Goal: Navigation & Orientation: Find specific page/section

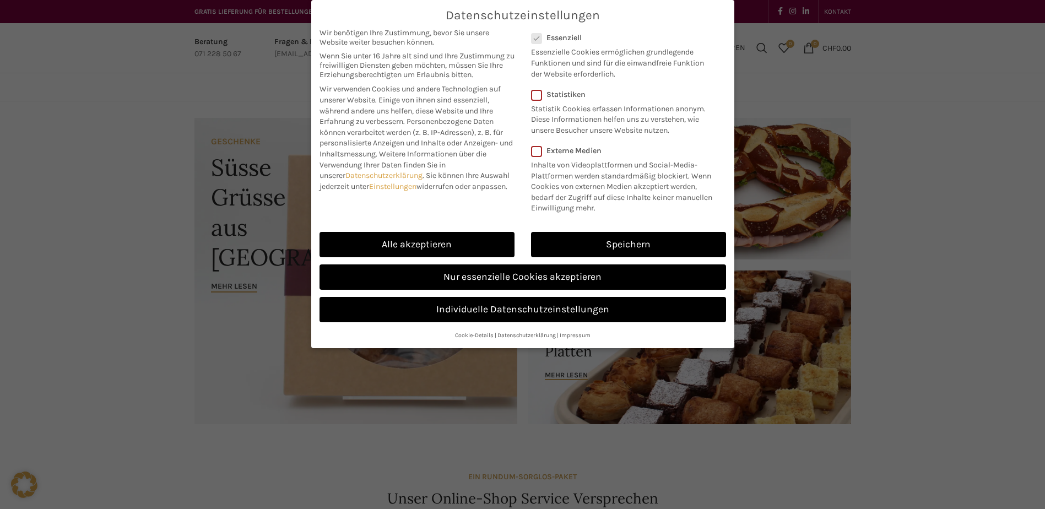
click at [451, 250] on link "Alle akzeptieren" at bounding box center [417, 244] width 195 height 25
checkbox input "true"
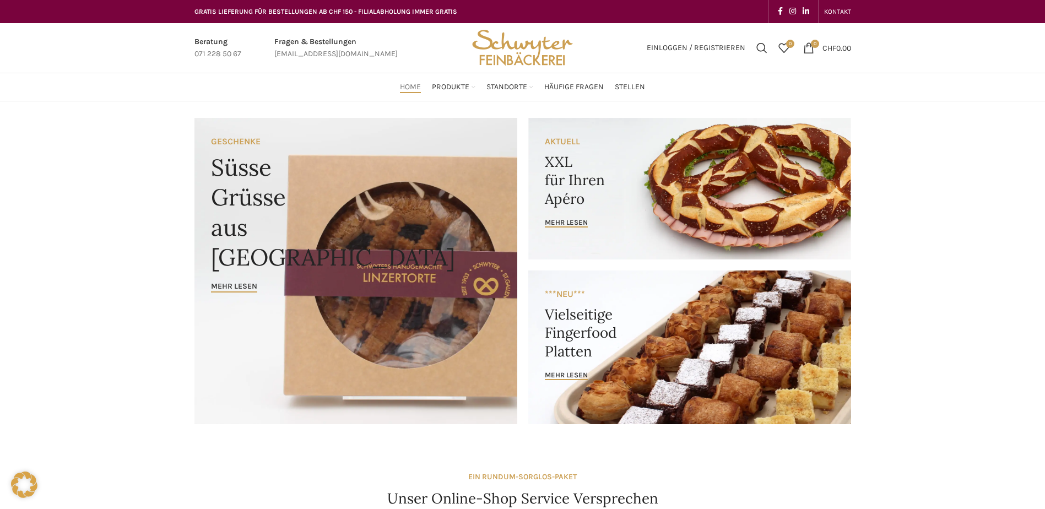
click at [588, 88] on span "Häufige Fragen" at bounding box center [573, 87] width 59 height 10
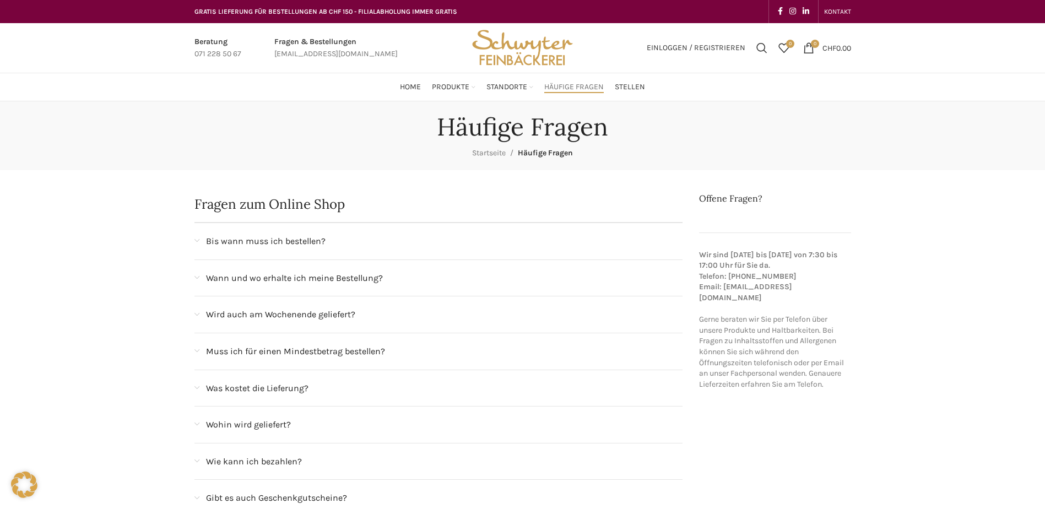
click at [463, 160] on link "Bahnhof [GEOGRAPHIC_DATA]" at bounding box center [474, 174] width 94 height 29
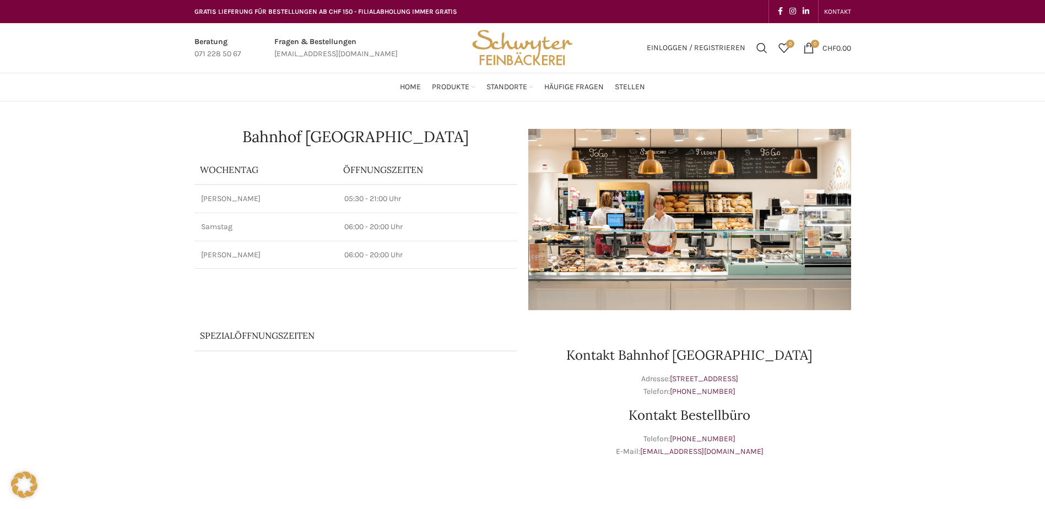
click at [460, 189] on link "Markt-Rondelle" at bounding box center [474, 198] width 94 height 19
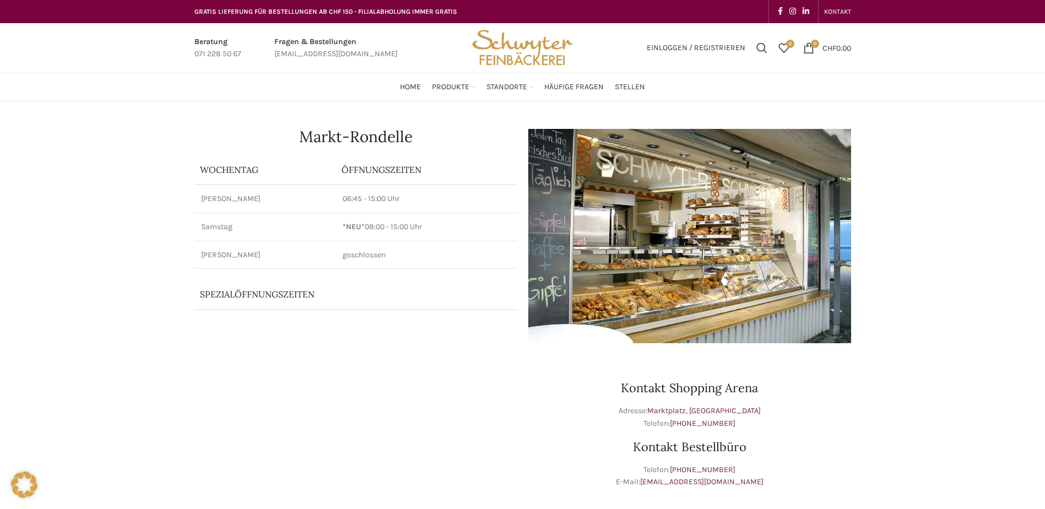
click at [446, 208] on link "Neudorf" at bounding box center [474, 217] width 94 height 19
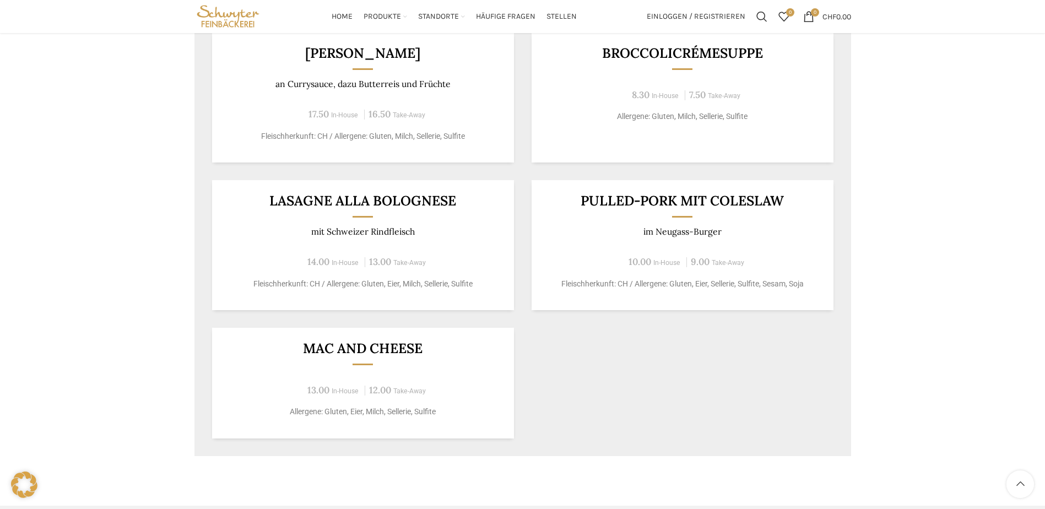
scroll to position [606, 0]
